Goal: Task Accomplishment & Management: Manage account settings

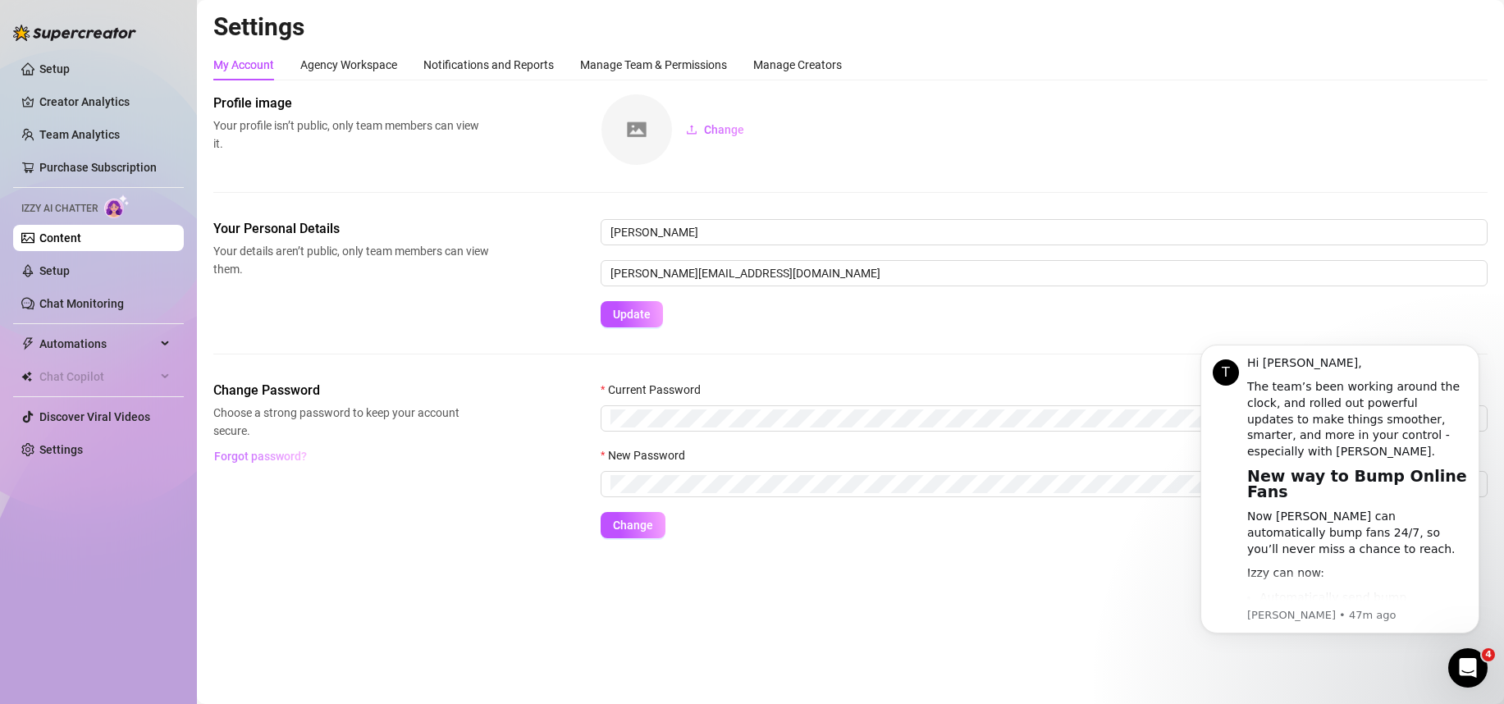
click at [241, 450] on span "Forgot password?" at bounding box center [260, 456] width 93 height 13
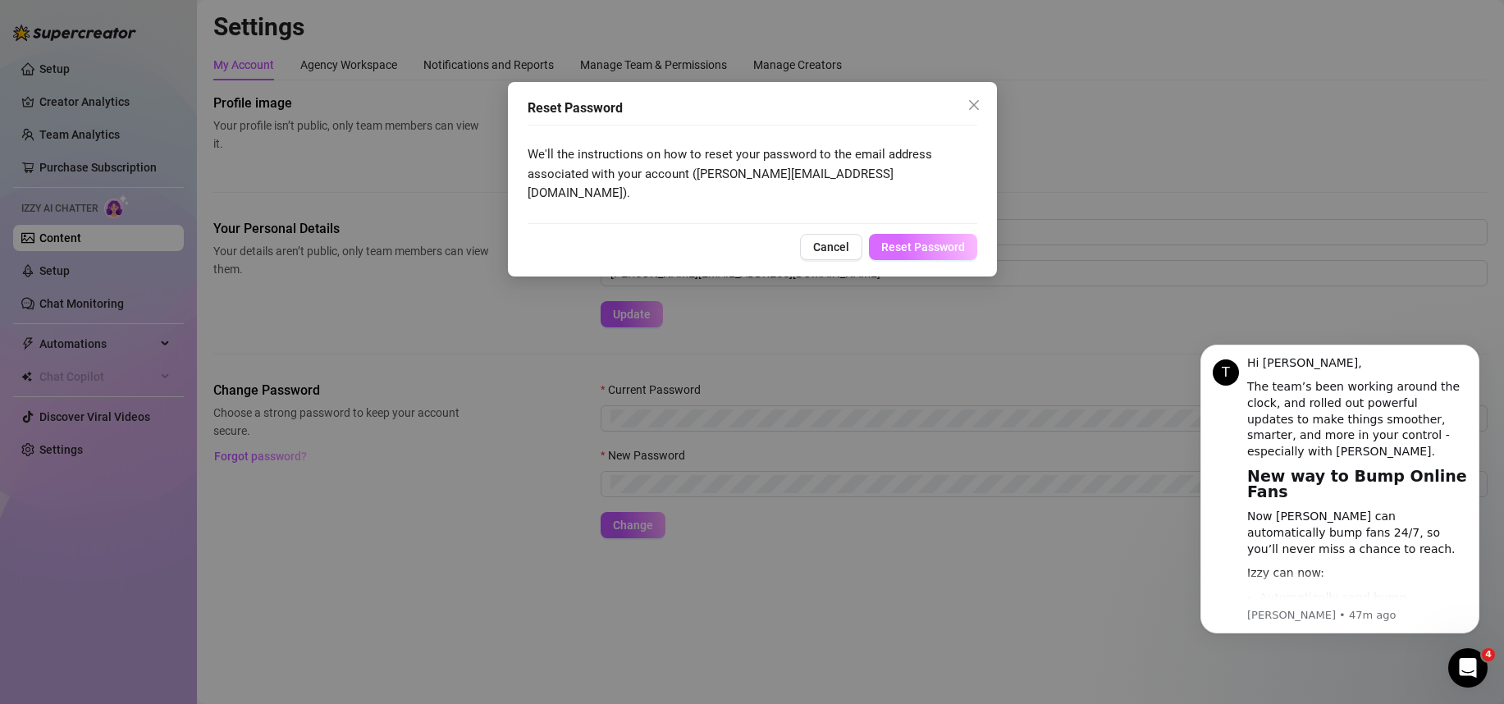
click at [929, 240] on span "Reset Password" at bounding box center [923, 246] width 84 height 13
